Goal: Task Accomplishment & Management: Use online tool/utility

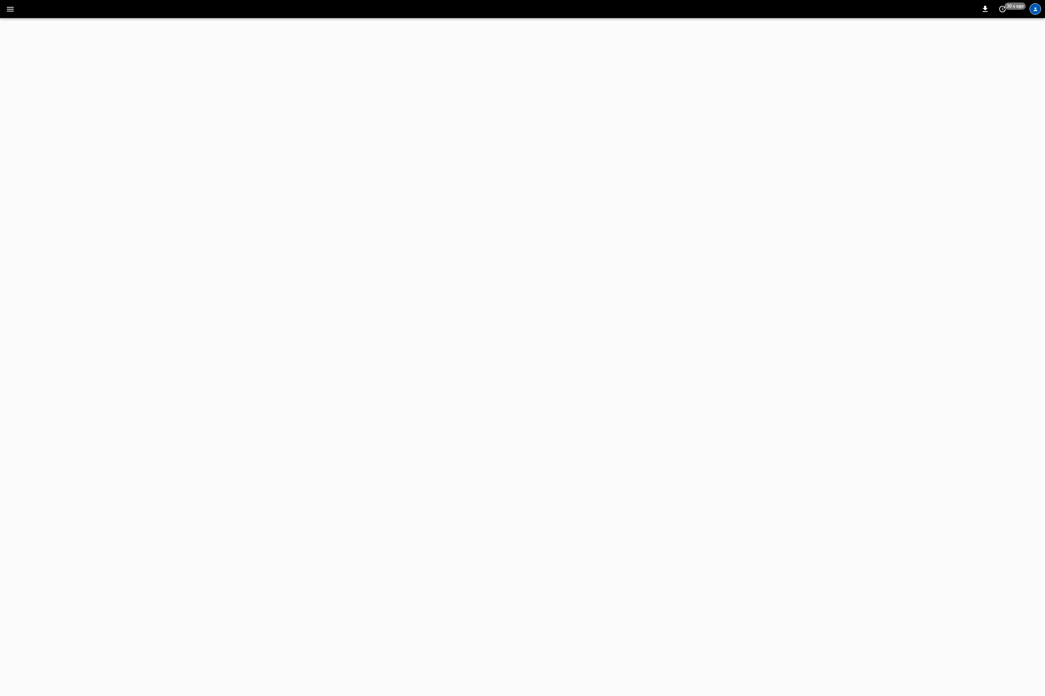
click at [1032, 10] on div "profile-icon" at bounding box center [1036, 9] width 12 height 12
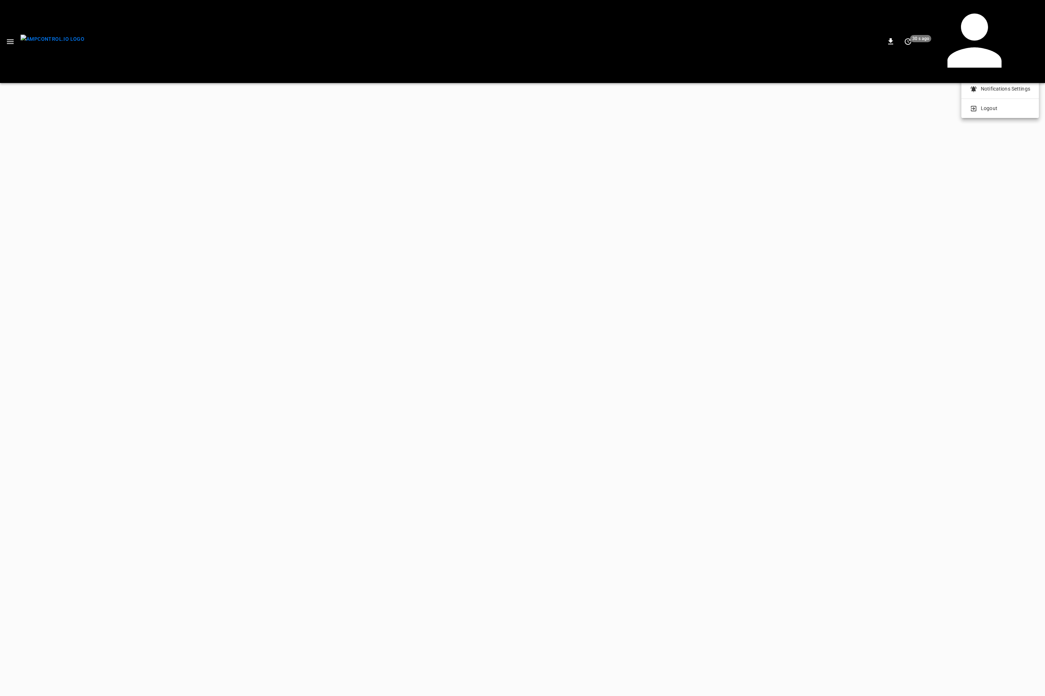
click at [991, 110] on p "Logout" at bounding box center [989, 109] width 17 height 8
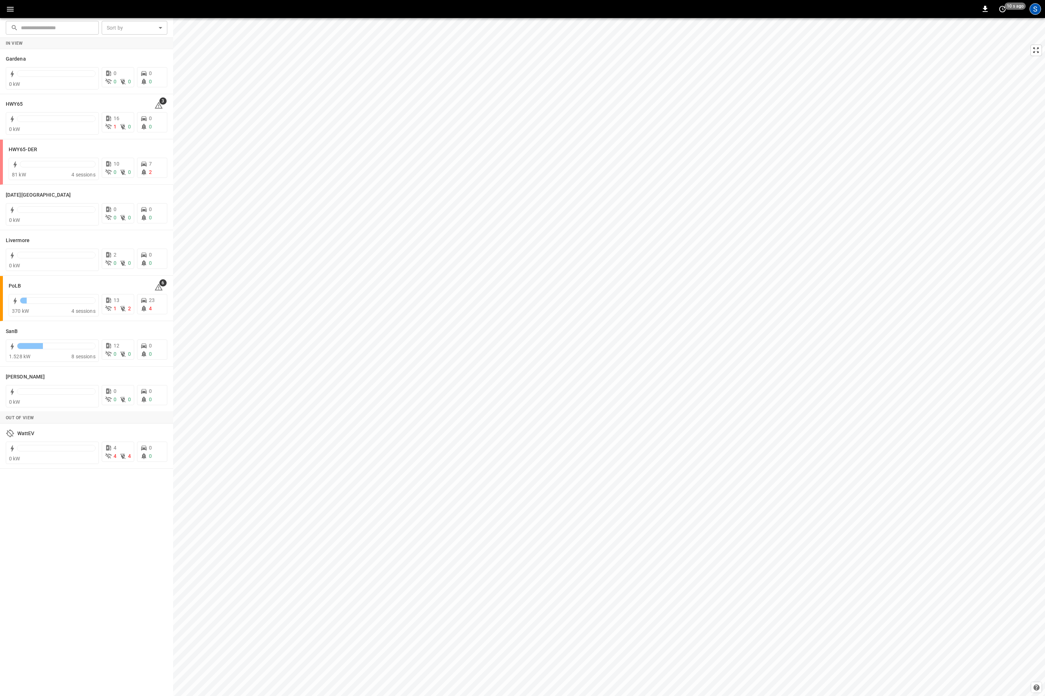
click at [1039, 13] on div "S" at bounding box center [1036, 9] width 12 height 12
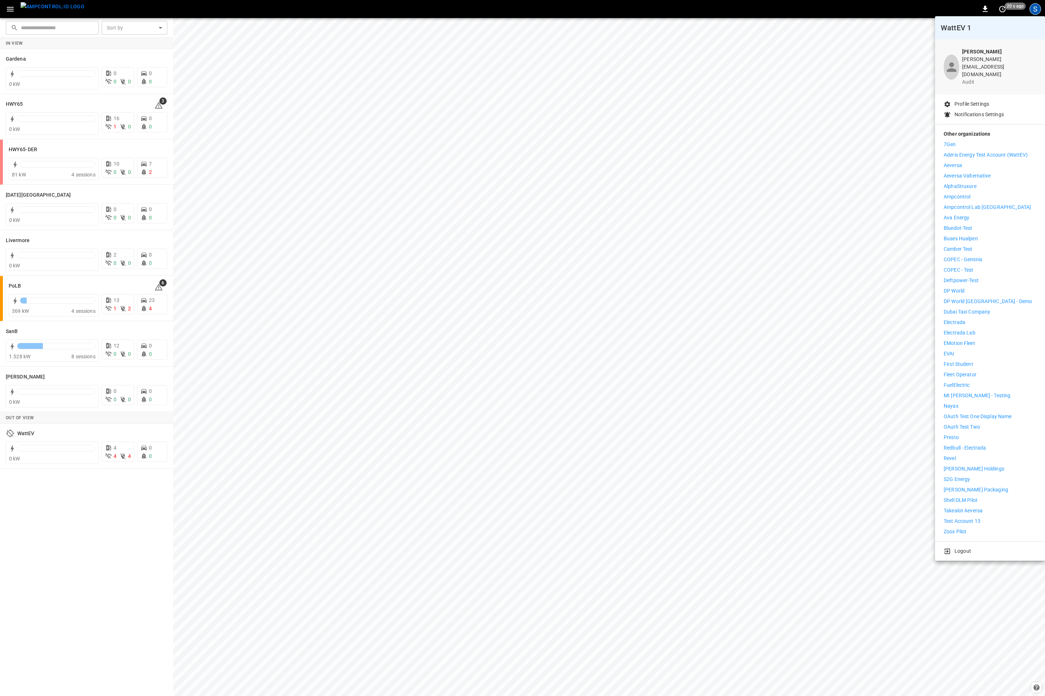
click at [974, 339] on p "eMotion Fleet" at bounding box center [959, 343] width 31 height 8
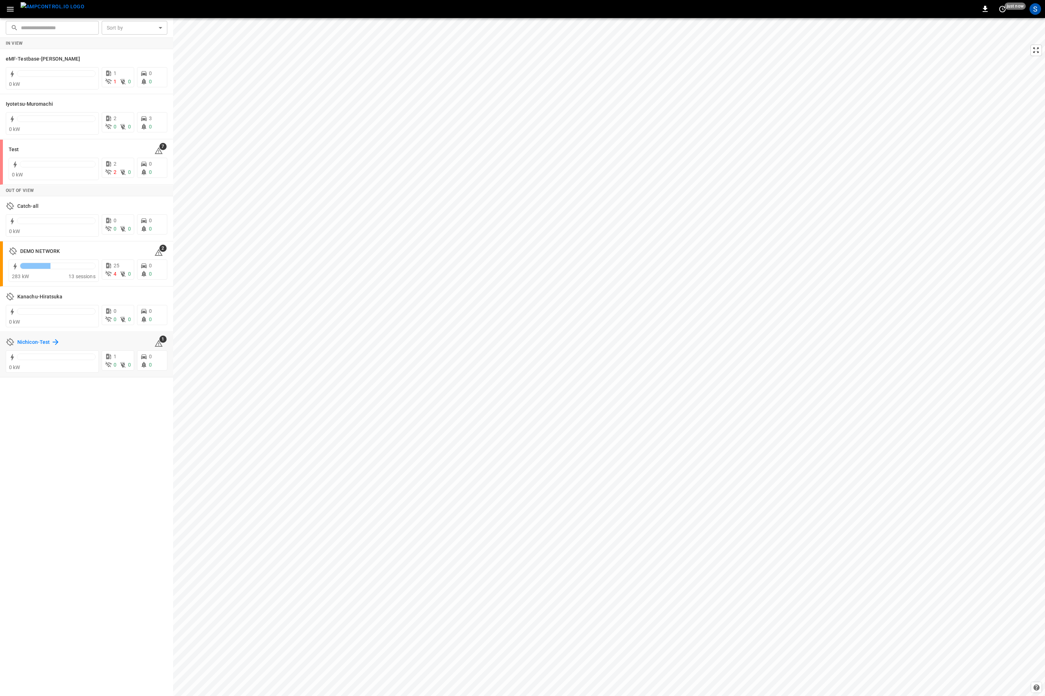
click at [22, 343] on h6 "Nichicon-Test" at bounding box center [33, 342] width 32 height 8
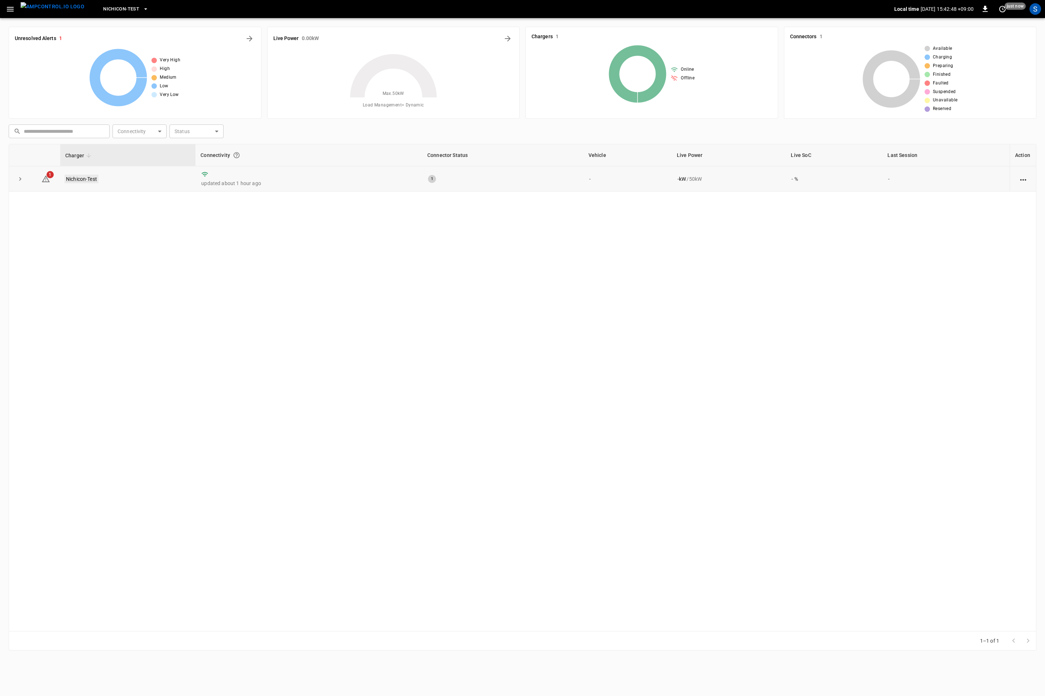
click at [76, 183] on link "Nichicon-Test" at bounding box center [82, 179] width 34 height 9
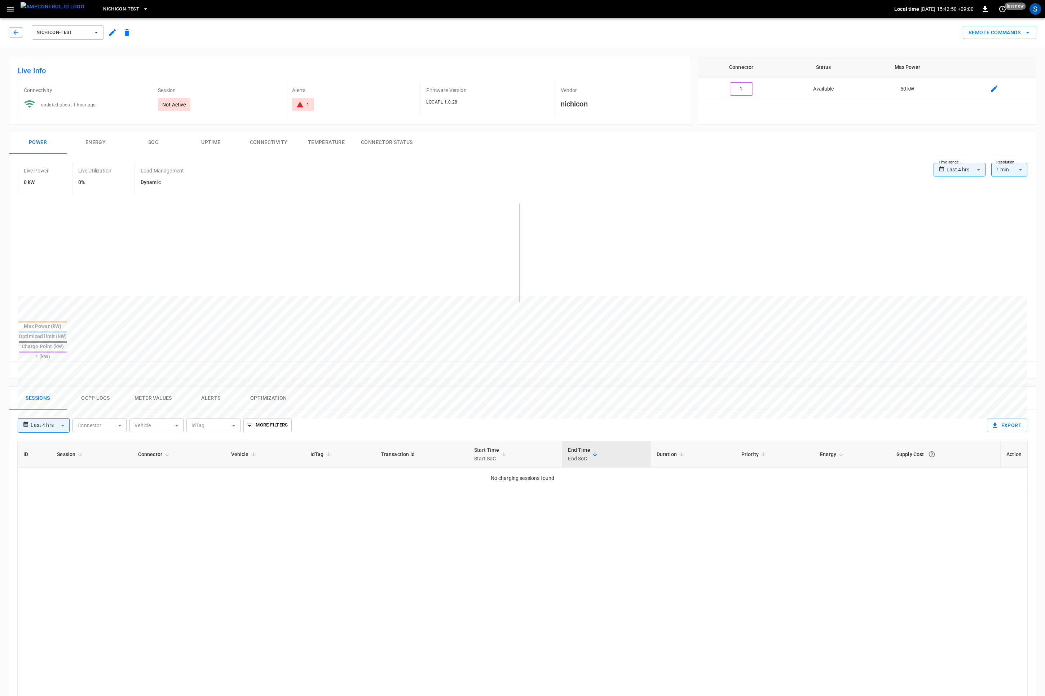
click at [92, 387] on button "Ocpp logs" at bounding box center [96, 398] width 58 height 23
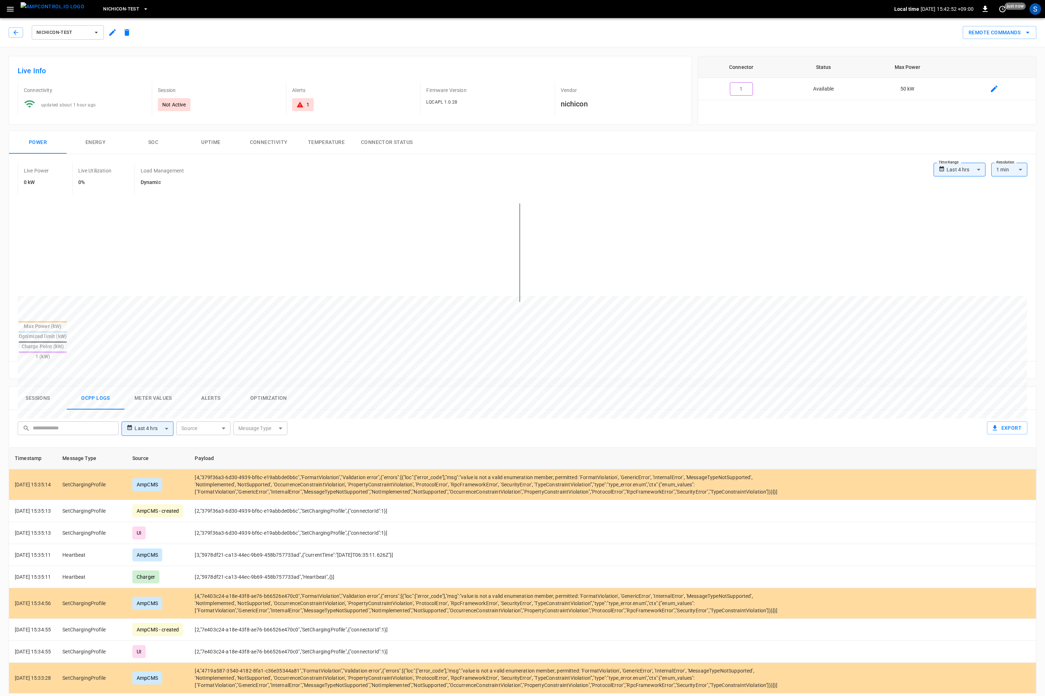
click at [265, 405] on body "**********" at bounding box center [522, 481] width 1045 height 962
click at [260, 451] on div "SetChargingProfile" at bounding box center [253, 456] width 52 height 13
type input "**********"
click at [471, 383] on div at bounding box center [522, 348] width 1045 height 696
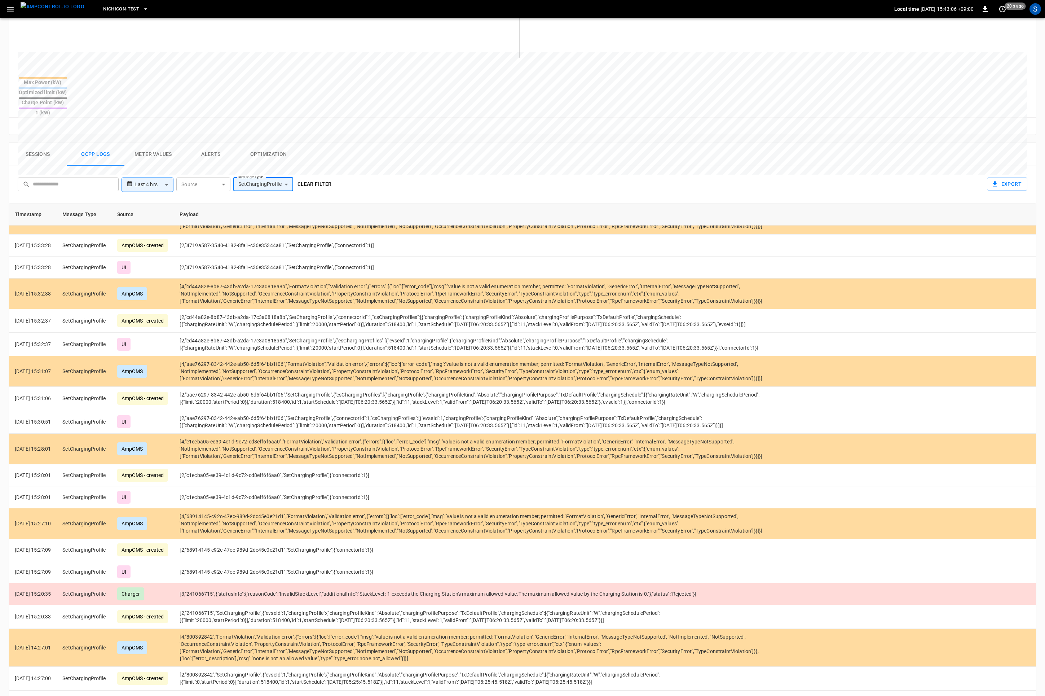
scroll to position [0, 0]
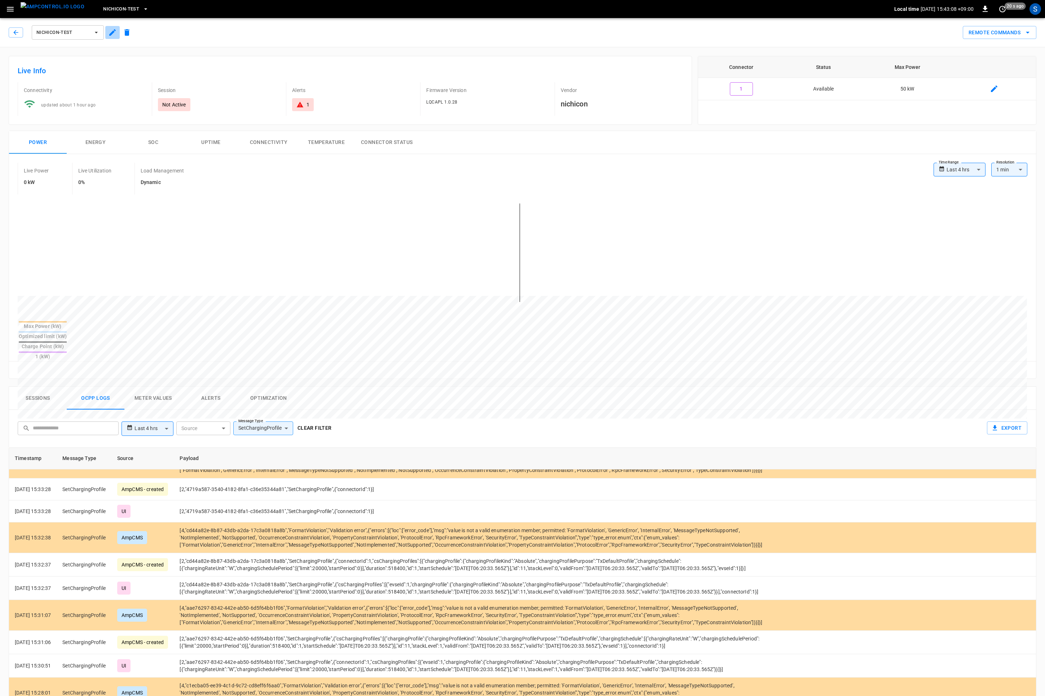
click at [113, 31] on icon "button" at bounding box center [112, 32] width 9 height 9
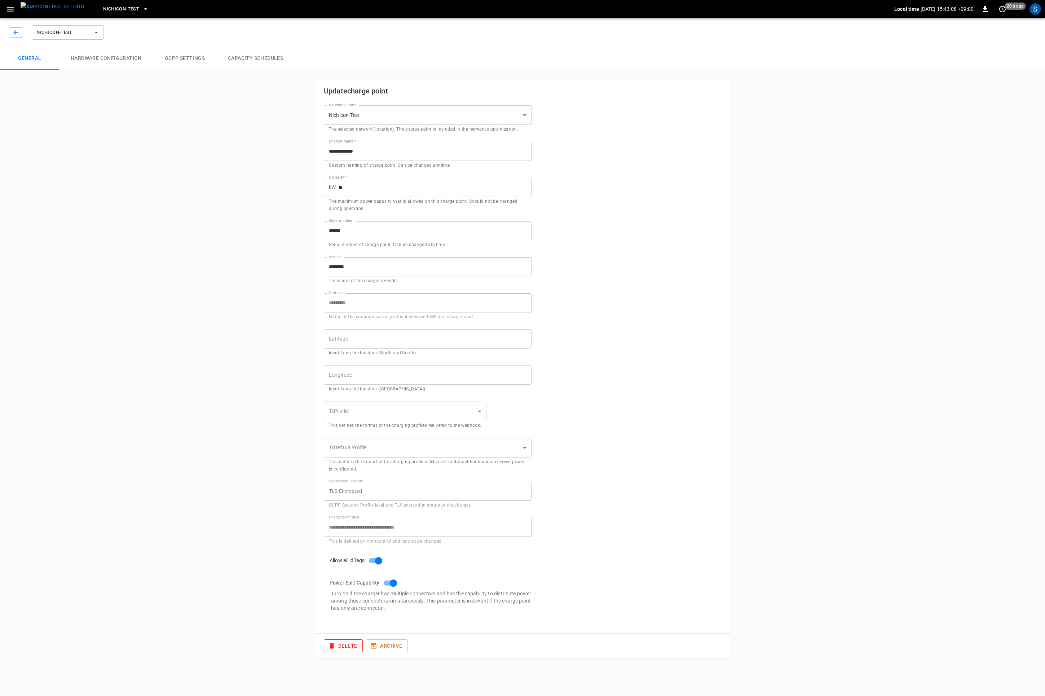
type input "**********"
click at [20, 30] on button "button" at bounding box center [16, 32] width 14 height 10
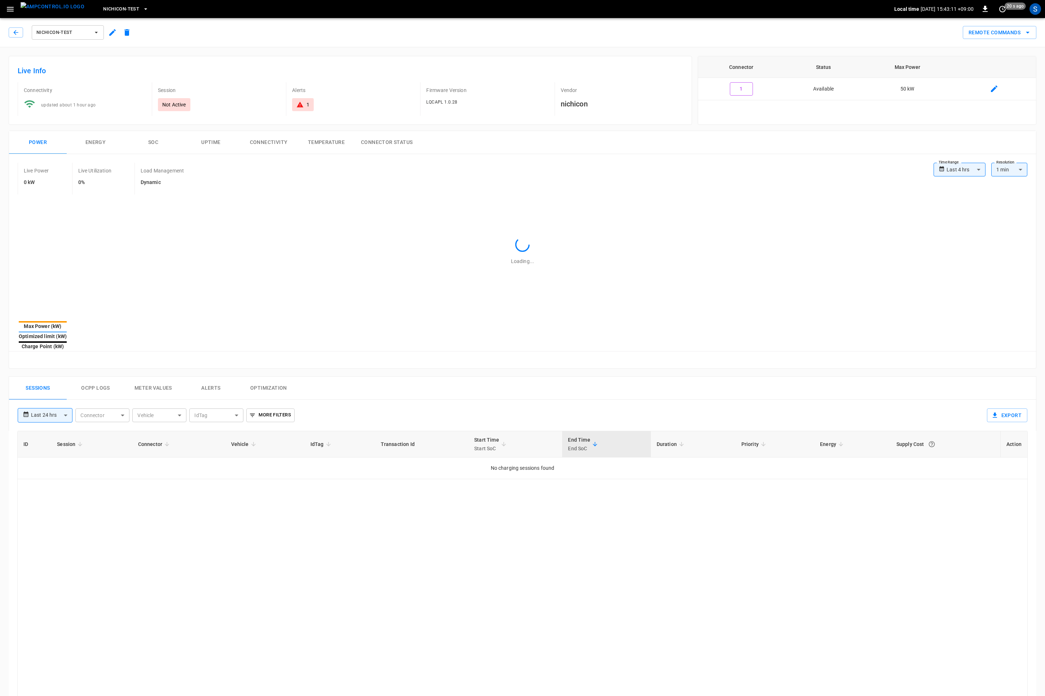
type input "**********"
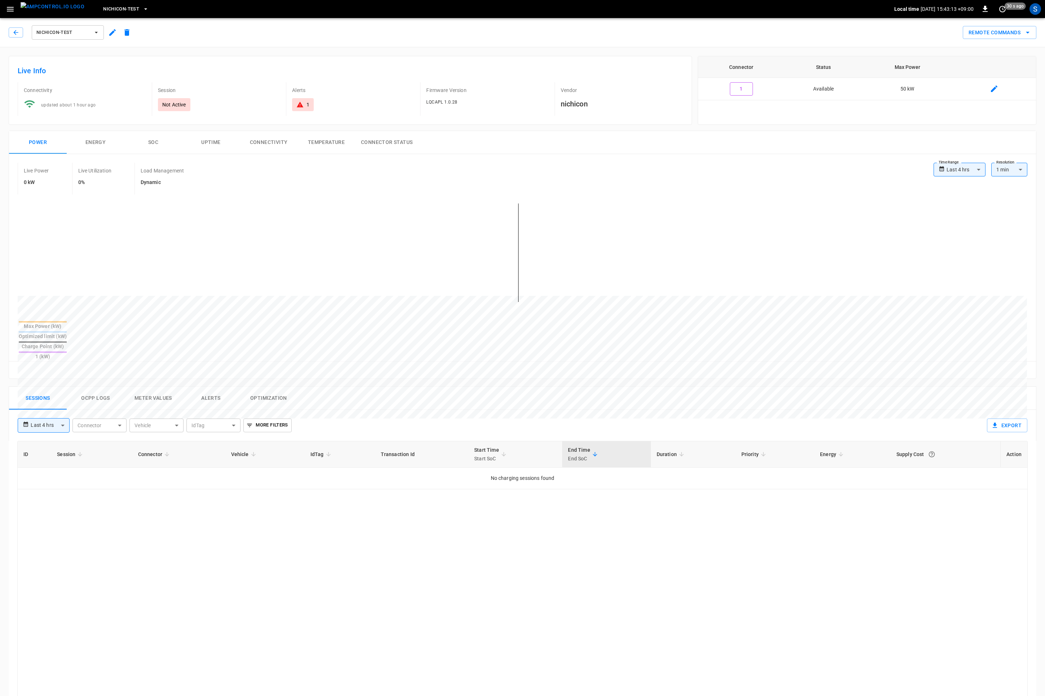
click at [8, 13] on icon "button" at bounding box center [10, 9] width 9 height 9
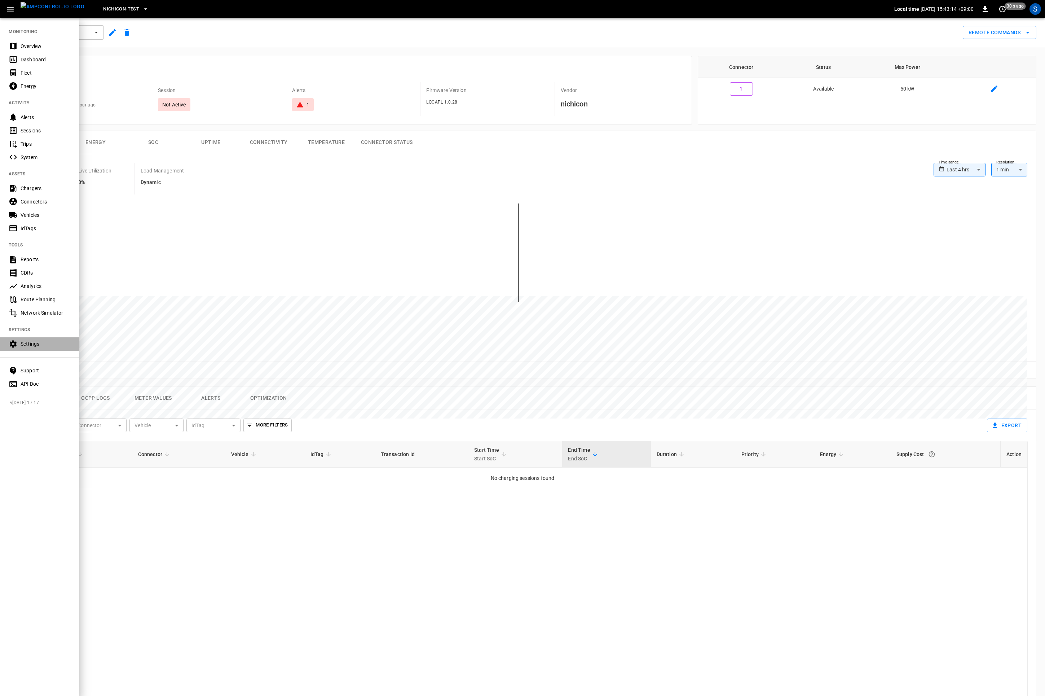
click at [39, 341] on div "Settings" at bounding box center [46, 343] width 50 height 7
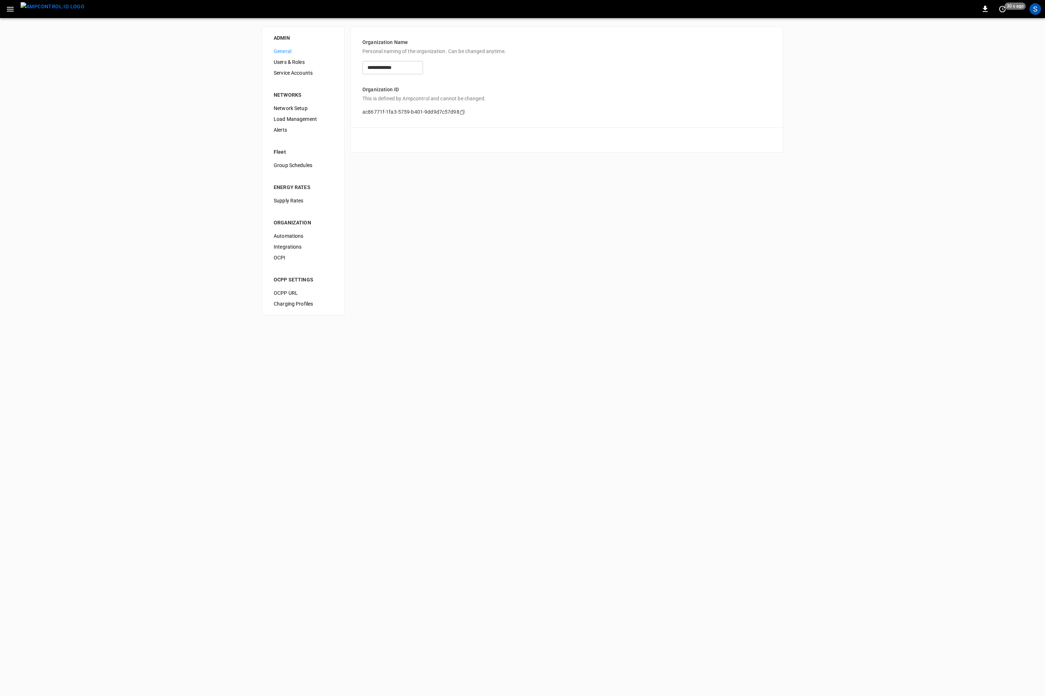
click at [317, 124] on div "Load Management" at bounding box center [303, 119] width 71 height 11
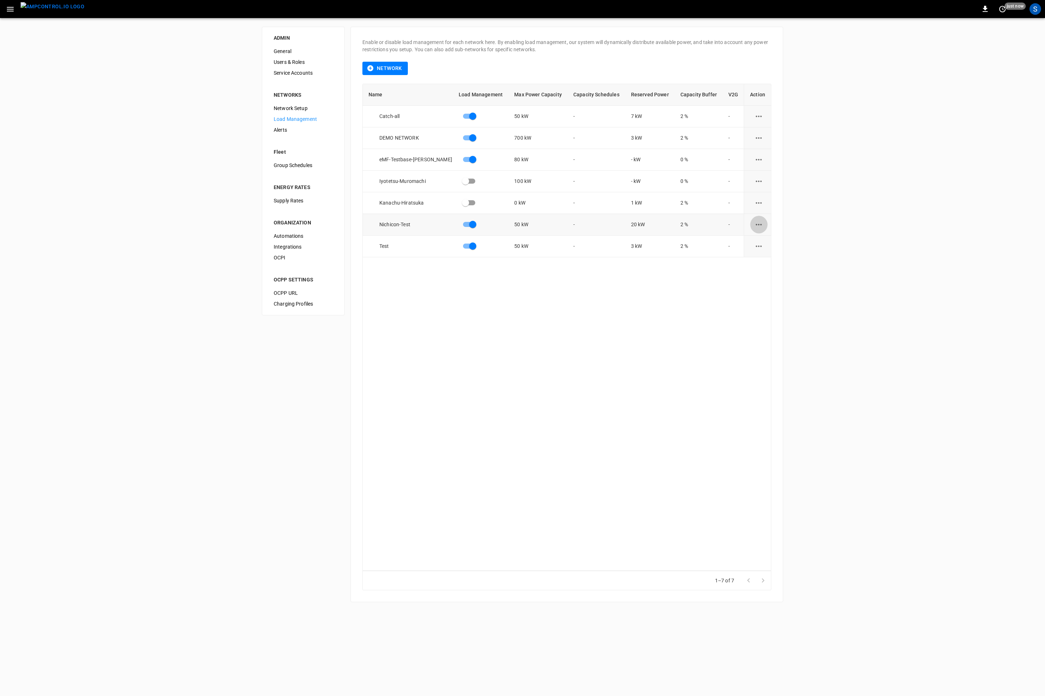
click at [756, 224] on icon "load management options" at bounding box center [759, 224] width 9 height 9
click at [777, 241] on li "Edit" at bounding box center [775, 242] width 51 height 12
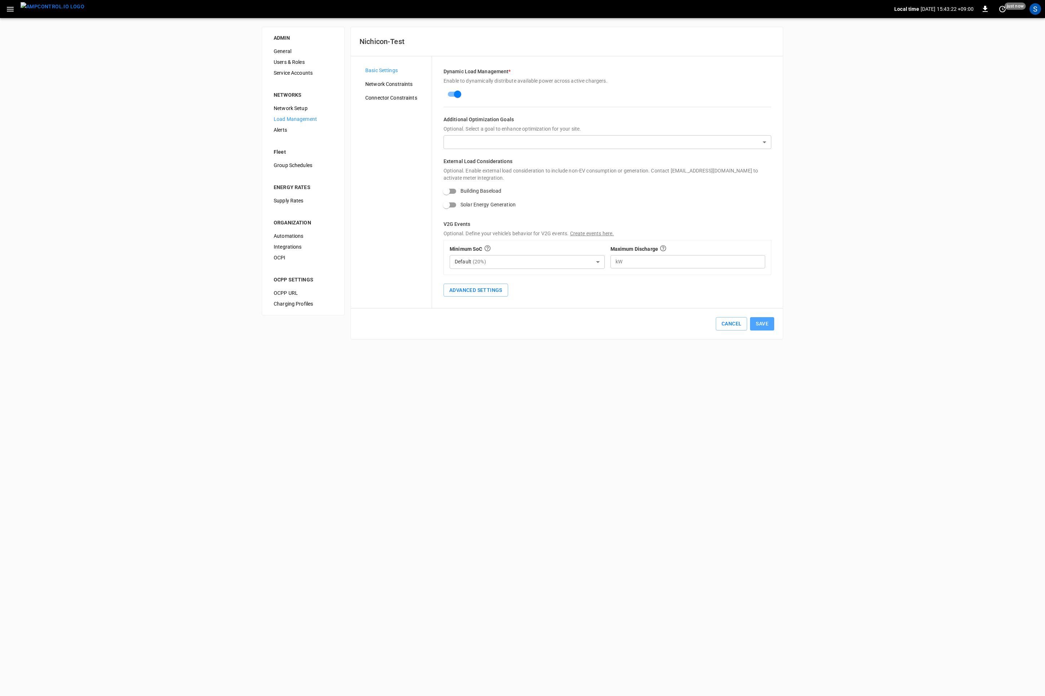
click at [764, 322] on button "Save" at bounding box center [762, 323] width 24 height 13
click at [45, 11] on img "menu" at bounding box center [53, 6] width 64 height 9
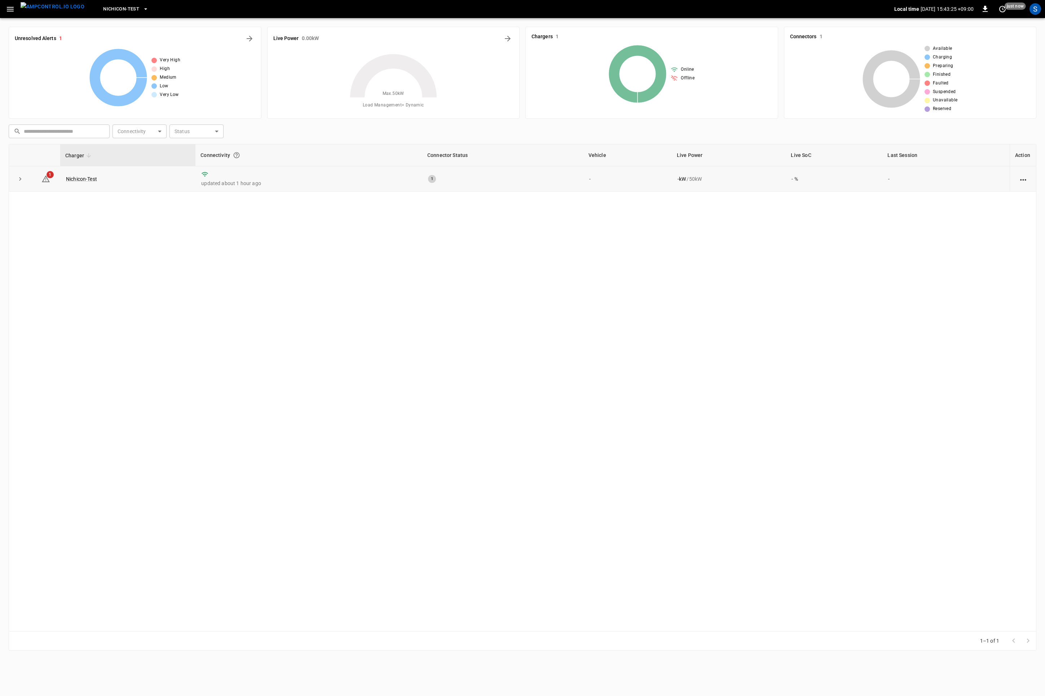
click at [83, 185] on td "Nichicon-Test" at bounding box center [127, 178] width 135 height 25
click at [84, 180] on link "Nichicon-Test" at bounding box center [82, 179] width 34 height 9
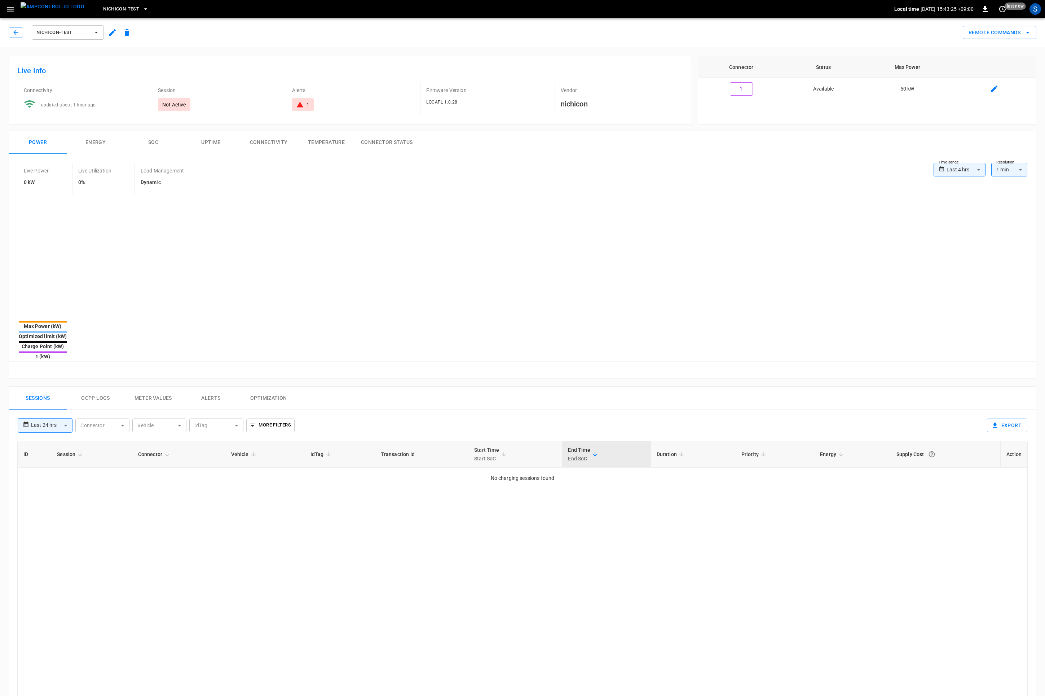
type input "**********"
click at [101, 387] on button "Ocpp logs" at bounding box center [96, 398] width 58 height 23
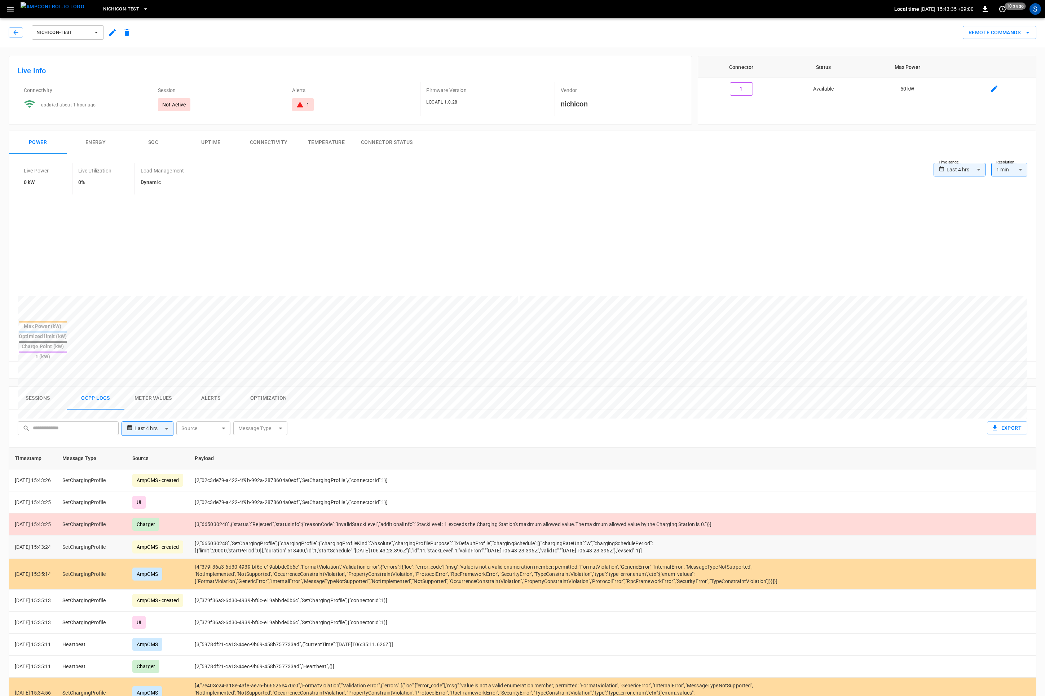
drag, startPoint x: 688, startPoint y: 531, endPoint x: 206, endPoint y: 522, distance: 482.4
click at [206, 535] on td "[2,"665030248","SetChargingProfile",{"chargingProfile":{"chargingProfileKind":"…" at bounding box center [486, 546] width 594 height 23
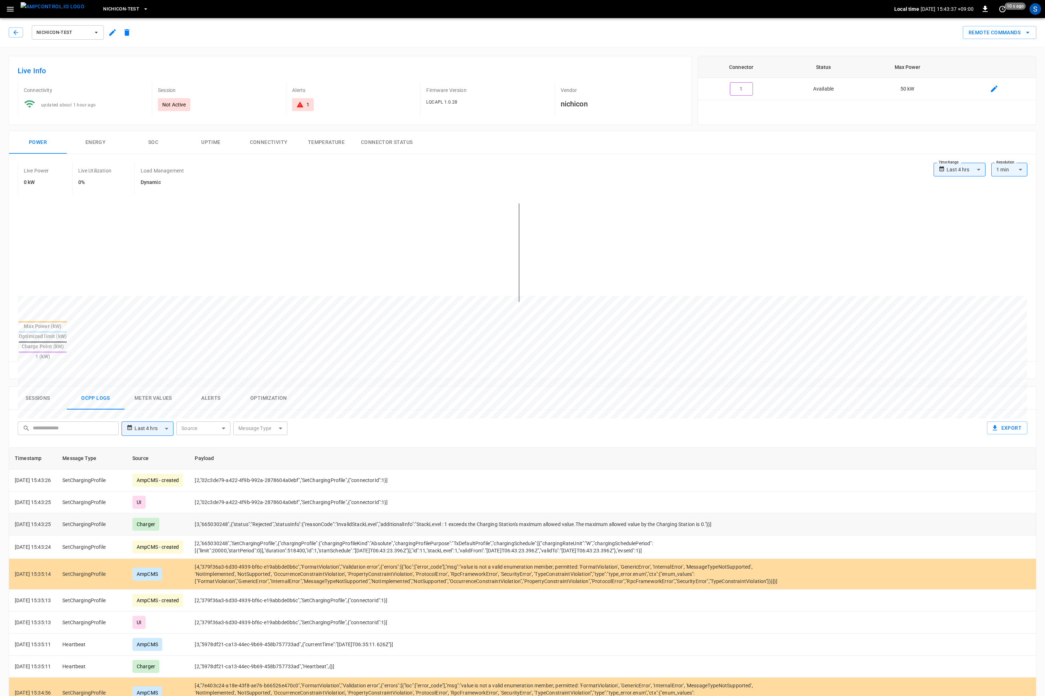
copy td "[2,"665030248","SetChargingProfile",{"chargingProfile":{"chargingProfileKind":"…"
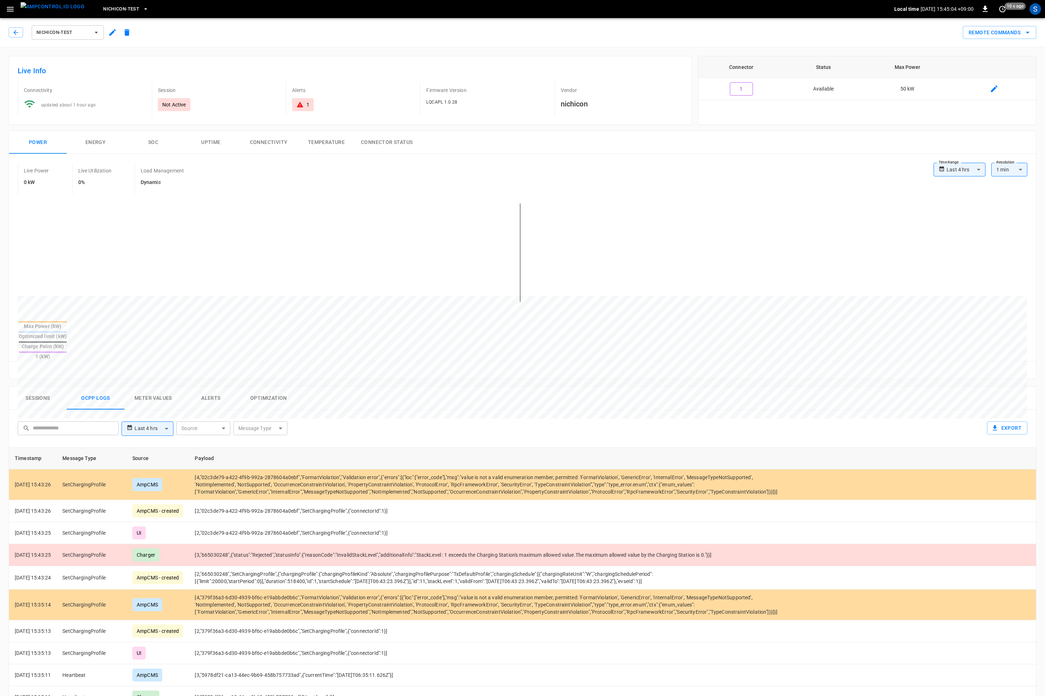
click at [8, 12] on icon "button" at bounding box center [10, 9] width 9 height 9
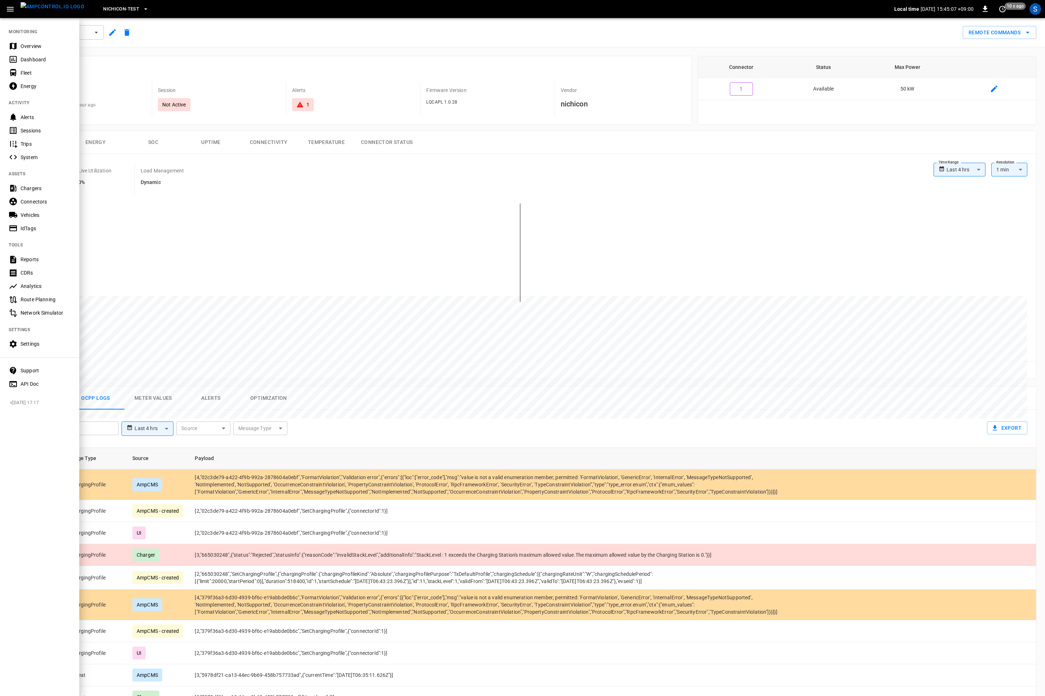
click at [25, 157] on div "System" at bounding box center [46, 157] width 50 height 7
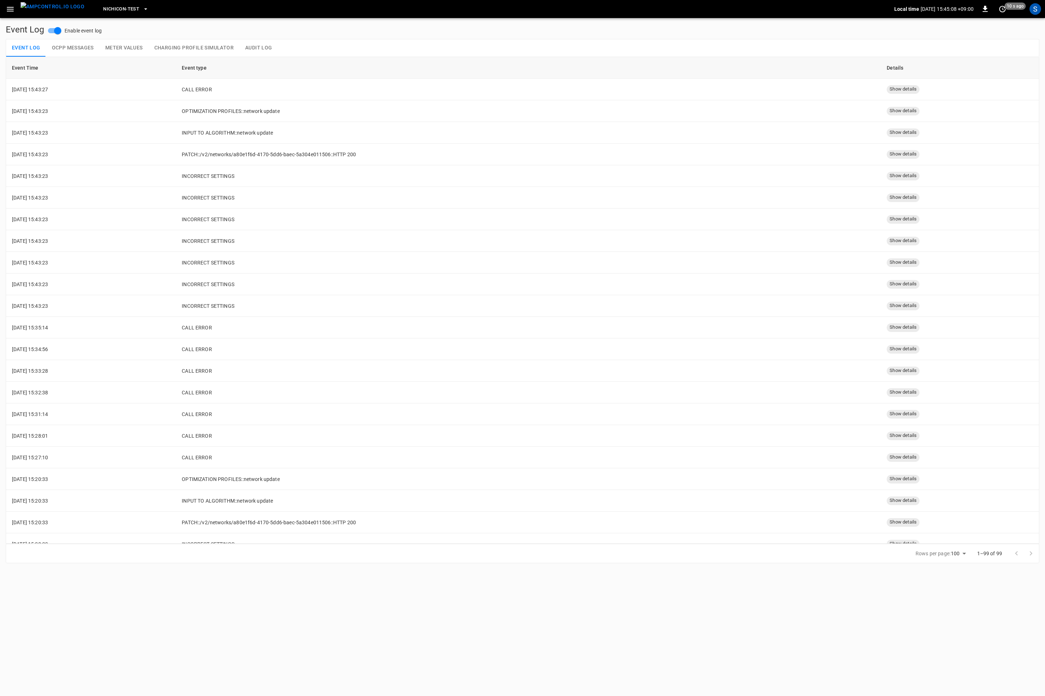
click at [176, 51] on button "Charging Profile Simulator" at bounding box center [194, 47] width 91 height 17
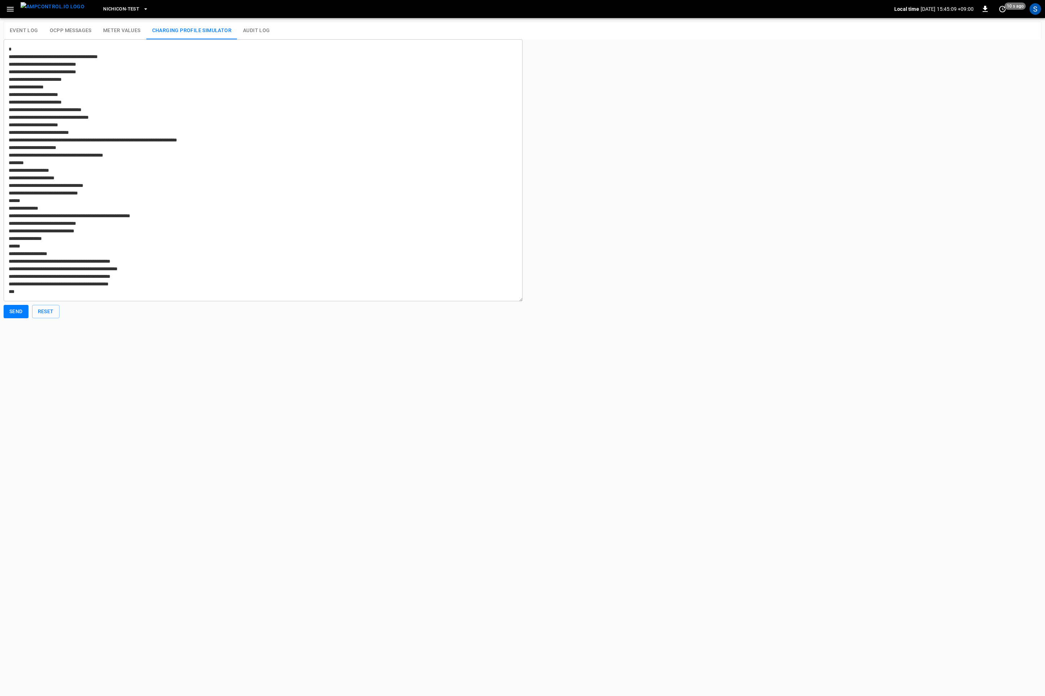
type textarea "**********"
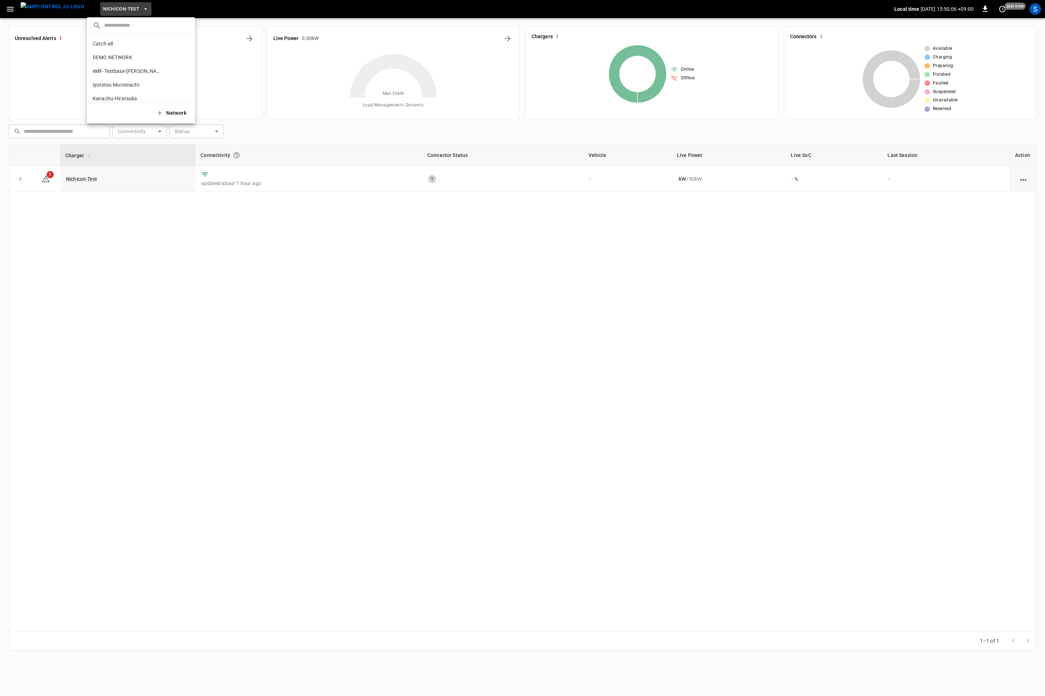
scroll to position [25, 0]
click at [88, 179] on div at bounding box center [522, 348] width 1045 height 696
click at [82, 182] on link "Nichicon-Test" at bounding box center [82, 179] width 34 height 9
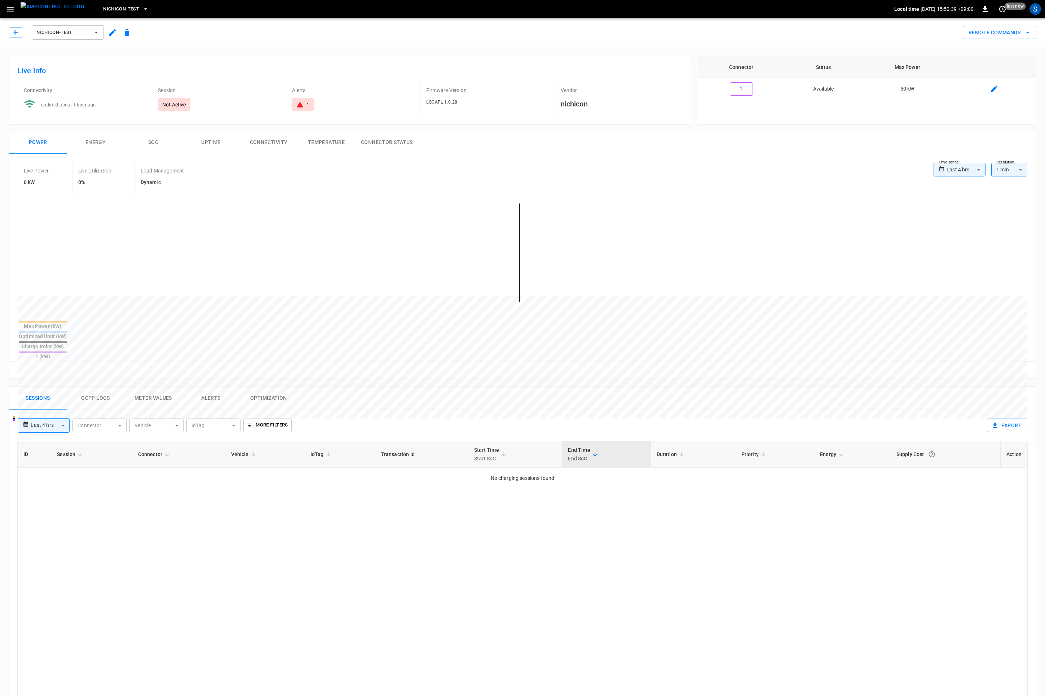
click at [91, 387] on button "Ocpp logs" at bounding box center [96, 398] width 58 height 23
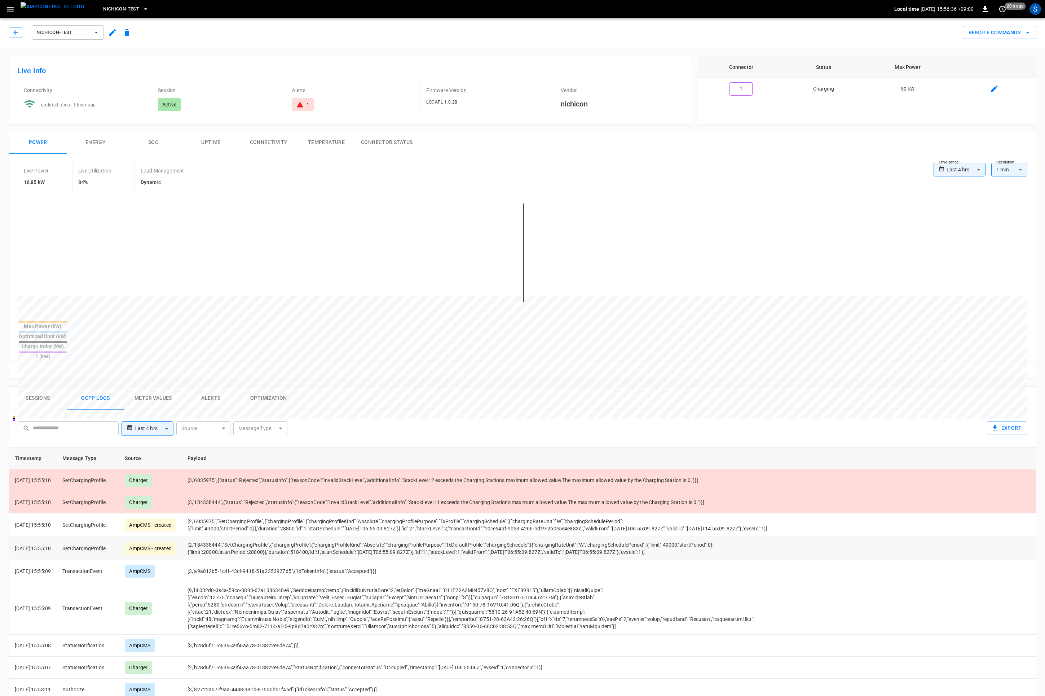
drag, startPoint x: 684, startPoint y: 538, endPoint x: 194, endPoint y: 532, distance: 489.5
click at [194, 537] on td "[2,"184338444","SetChargingProfile",{"chargingProfile":{"chargingProfileKind":"…" at bounding box center [479, 548] width 594 height 23
copy td "[2,"184338444","SetChargingProfile",{"chargingProfile":{"chargingProfileKind":"…"
drag, startPoint x: 462, startPoint y: 513, endPoint x: 196, endPoint y: 500, distance: 266.5
click at [196, 513] on td "[2,"6035975","SetChargingProfile",{"chargingProfile":{"chargingProfileKind":"Ab…" at bounding box center [479, 524] width 594 height 23
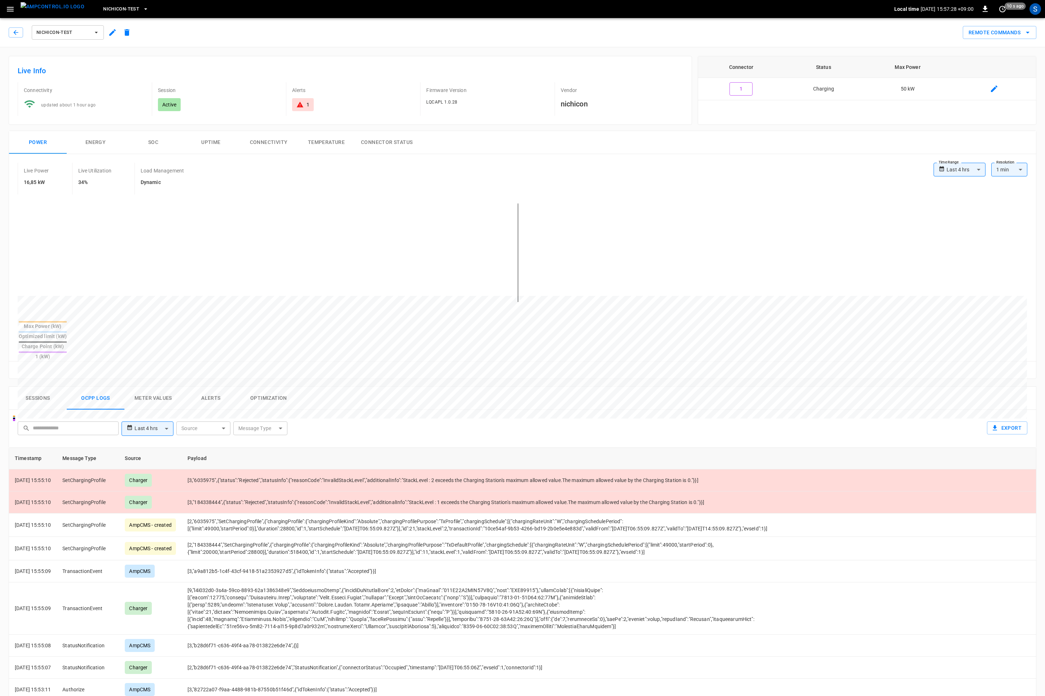
copy td "[2,"6035975","SetChargingProfile",{"chargingProfile":{"chargingProfileKind":"Ab…"
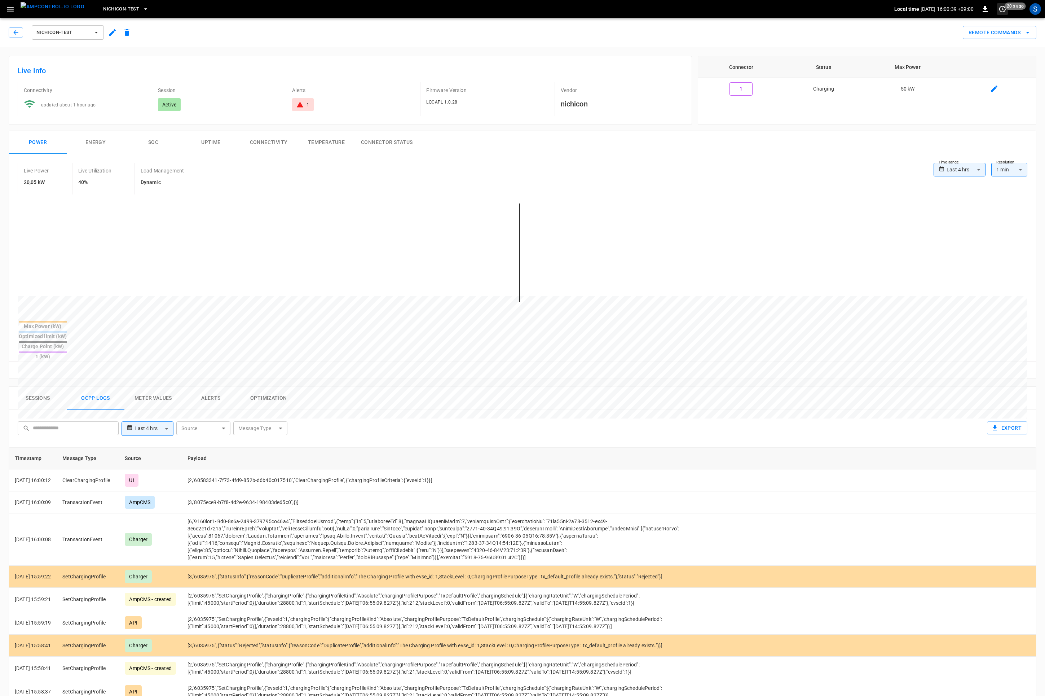
click at [1003, 13] on icon "set refresh interval" at bounding box center [1003, 9] width 9 height 9
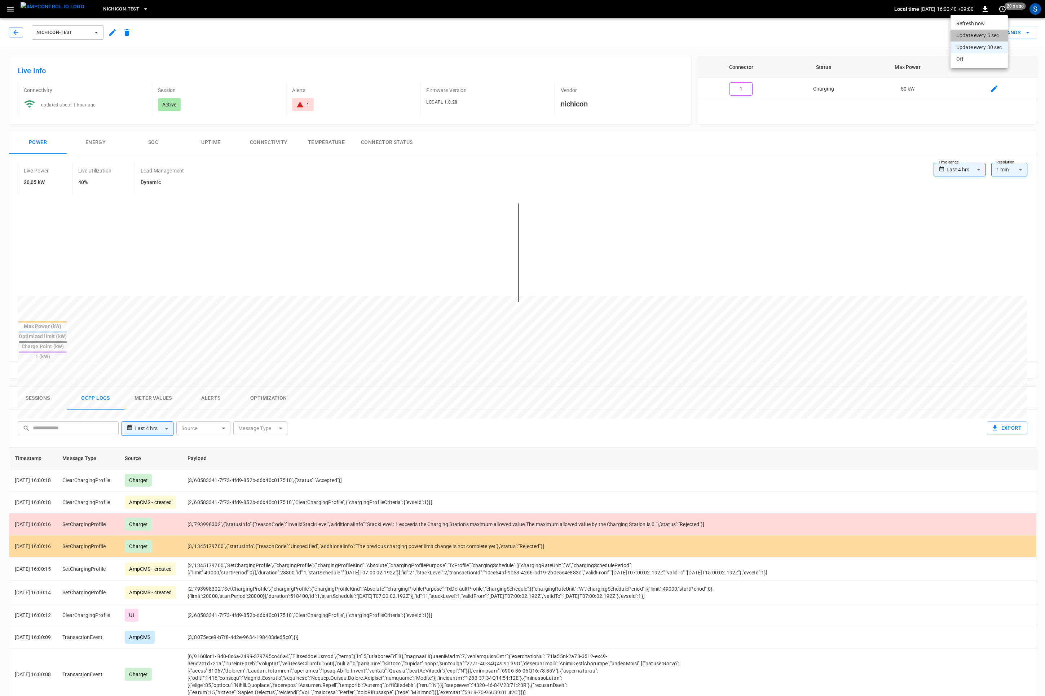
click at [998, 35] on li "Update every 5 sec" at bounding box center [979, 36] width 57 height 12
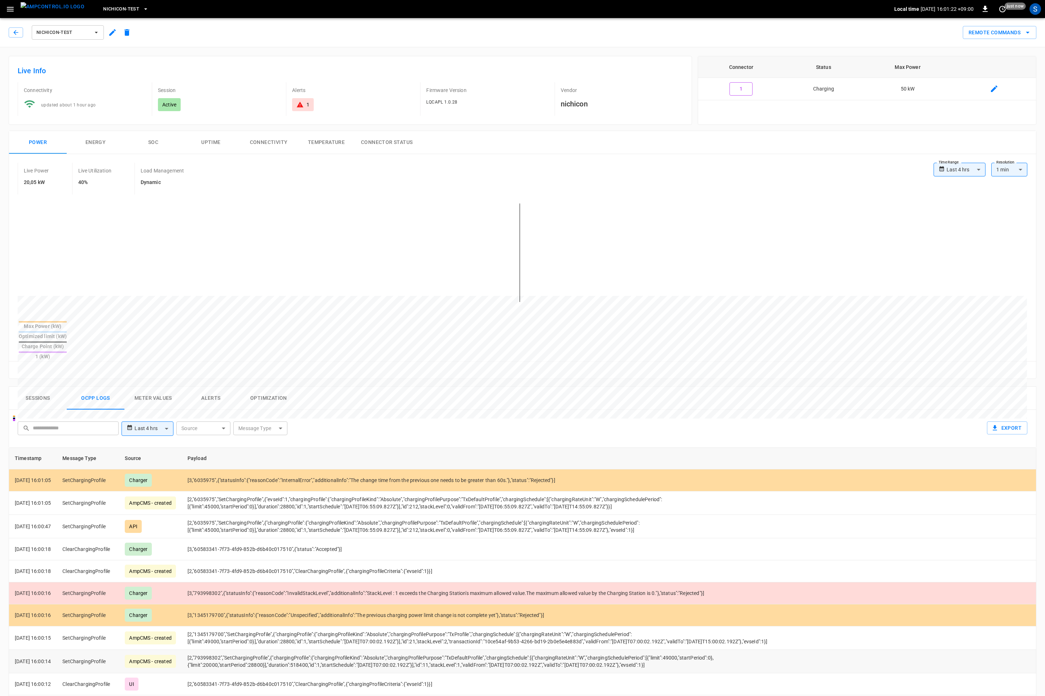
drag, startPoint x: 694, startPoint y: 653, endPoint x: 198, endPoint y: 644, distance: 496.8
click at [198, 650] on td "[2,"793998302","SetChargingProfile",{"chargingProfile":{"chargingProfileKind":"…" at bounding box center [479, 661] width 594 height 23
copy td "[2,"793998302","SetChargingProfile",{"chargingProfile":{"chargingProfileKind":"…"
